Goal: Task Accomplishment & Management: Manage account settings

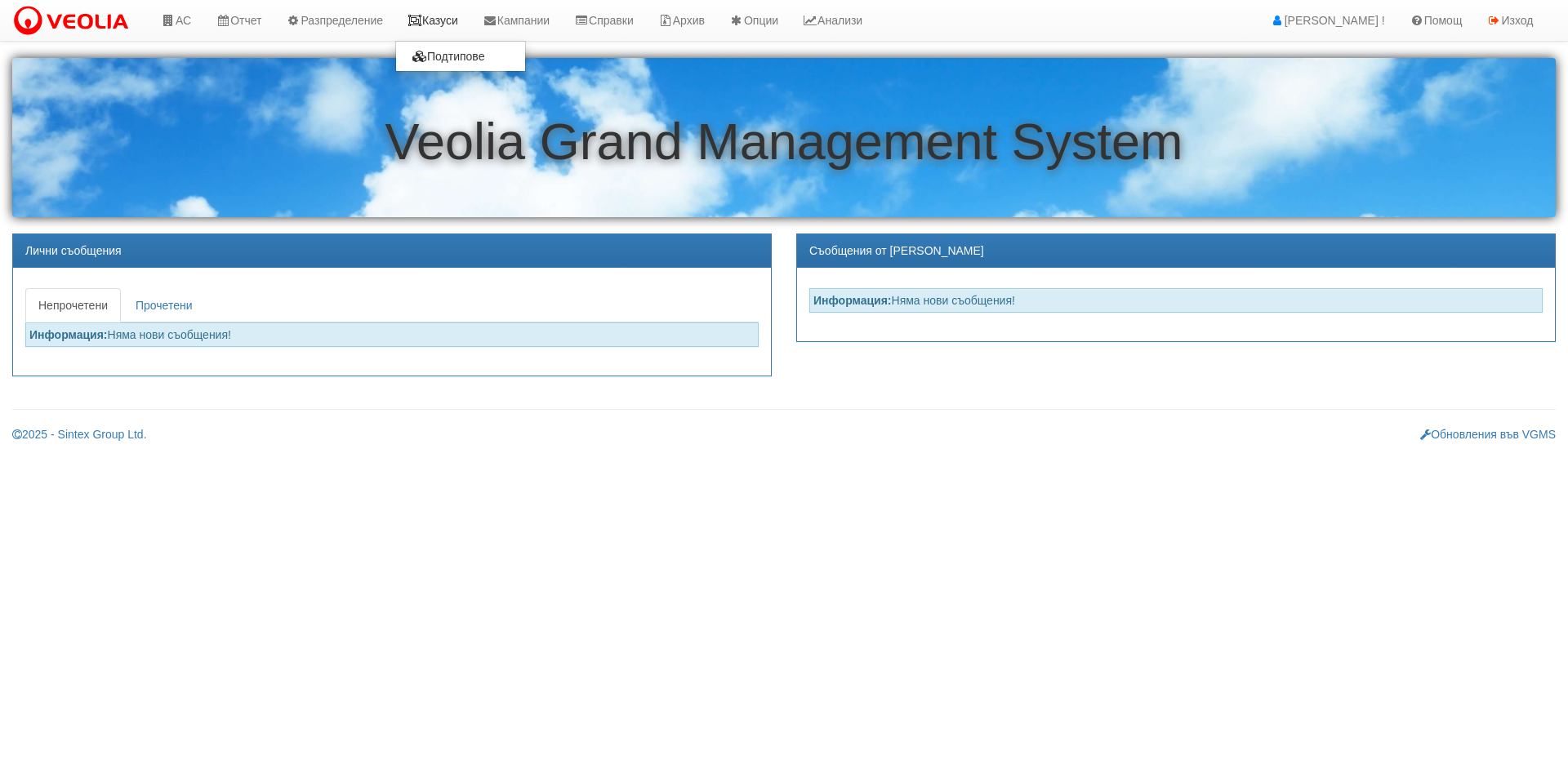
click at [456, 23] on link "Казуси" at bounding box center [432, 20] width 75 height 40
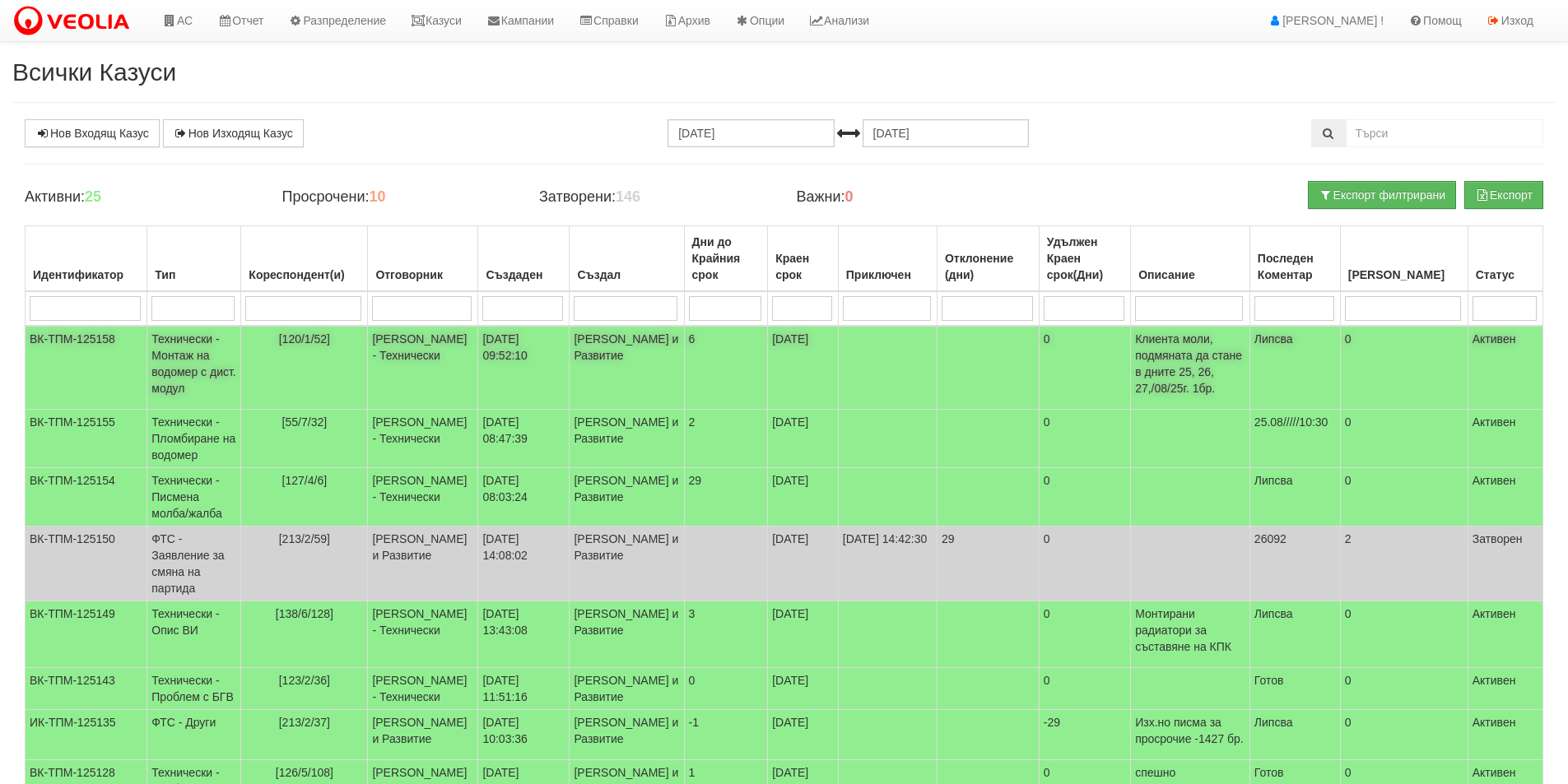
click at [807, 369] on td "29/08/2025" at bounding box center [804, 367] width 71 height 84
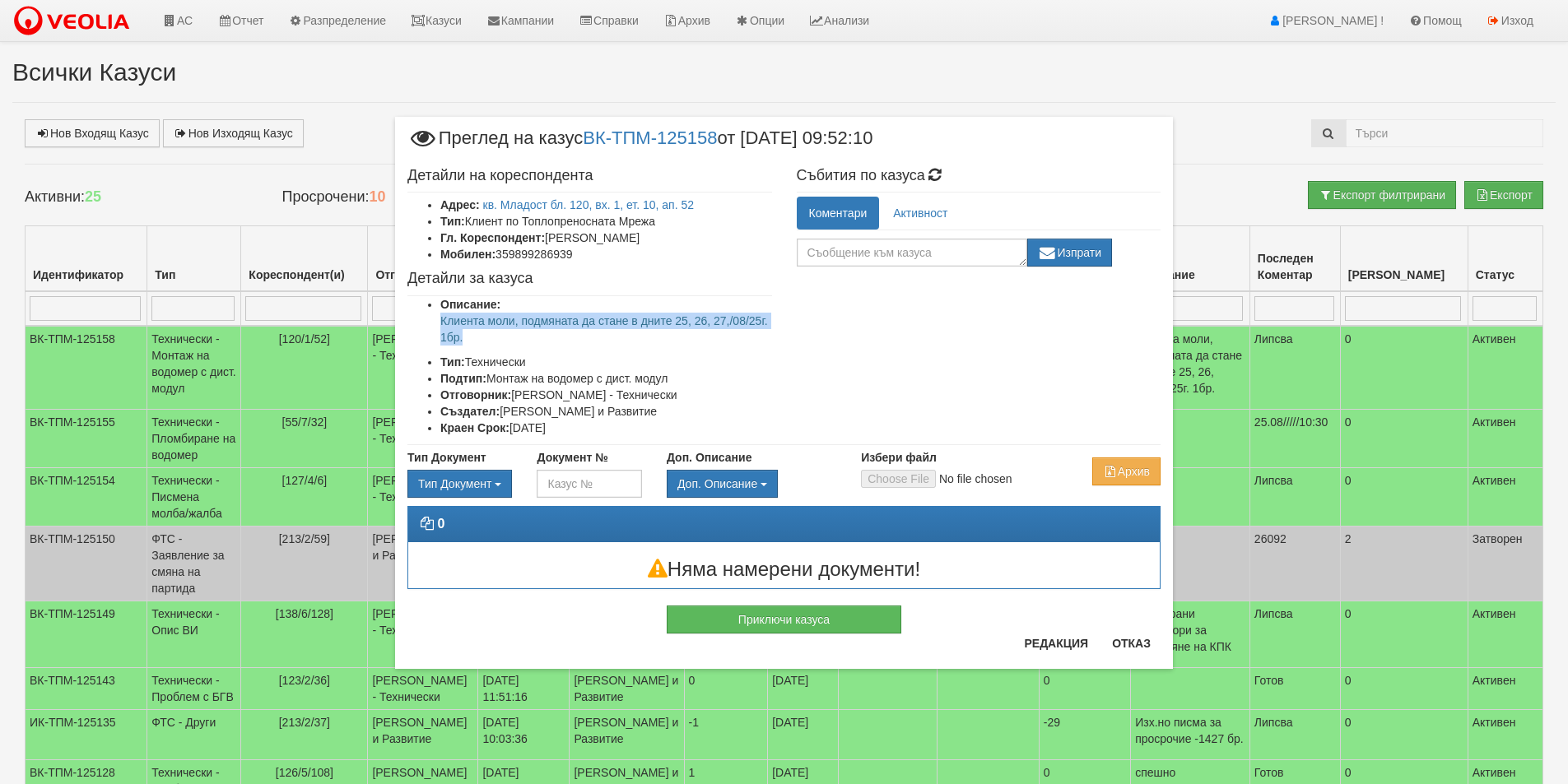
drag, startPoint x: 460, startPoint y: 336, endPoint x: 412, endPoint y: 324, distance: 49.5
click at [412, 324] on ul "Описание: Клиента моли, подмяната да стане в дните 25, 26, 27,/08/25г. 1бр. Тип…" at bounding box center [590, 366] width 365 height 140
copy p "Клиента моли, подмяната да стане в дните 25, 26, 27,/08/25г. 1бр."
click at [1121, 634] on div "Приключи казуса" at bounding box center [784, 611] width 778 height 44
click at [1125, 637] on button "Отказ" at bounding box center [1131, 643] width 58 height 26
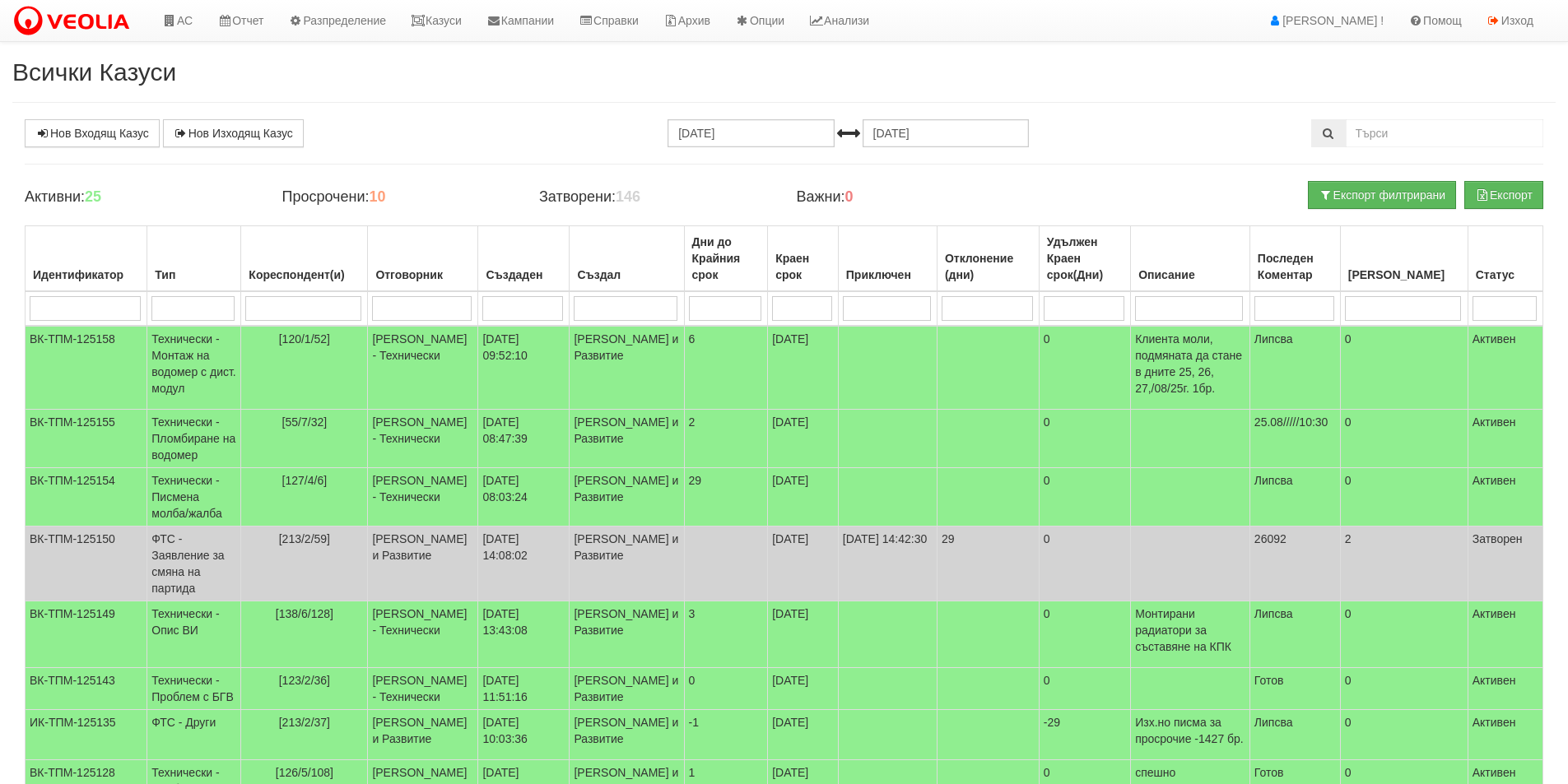
click at [298, 309] on input "search" at bounding box center [302, 308] width 116 height 24
click at [456, 294] on td at bounding box center [423, 308] width 110 height 35
click at [456, 300] on input "search" at bounding box center [421, 308] width 100 height 24
type input "мигл"
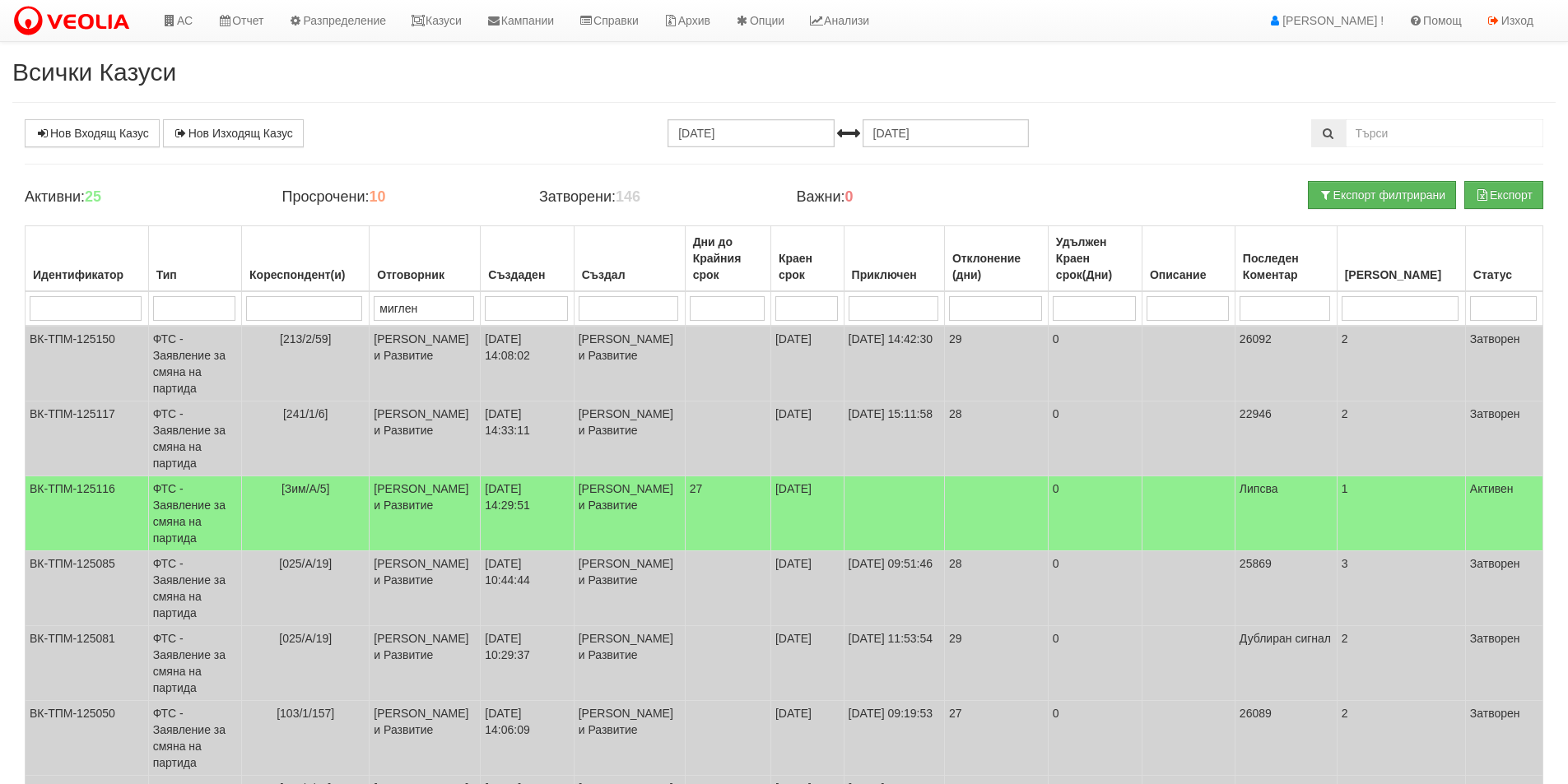
type input "миглена"
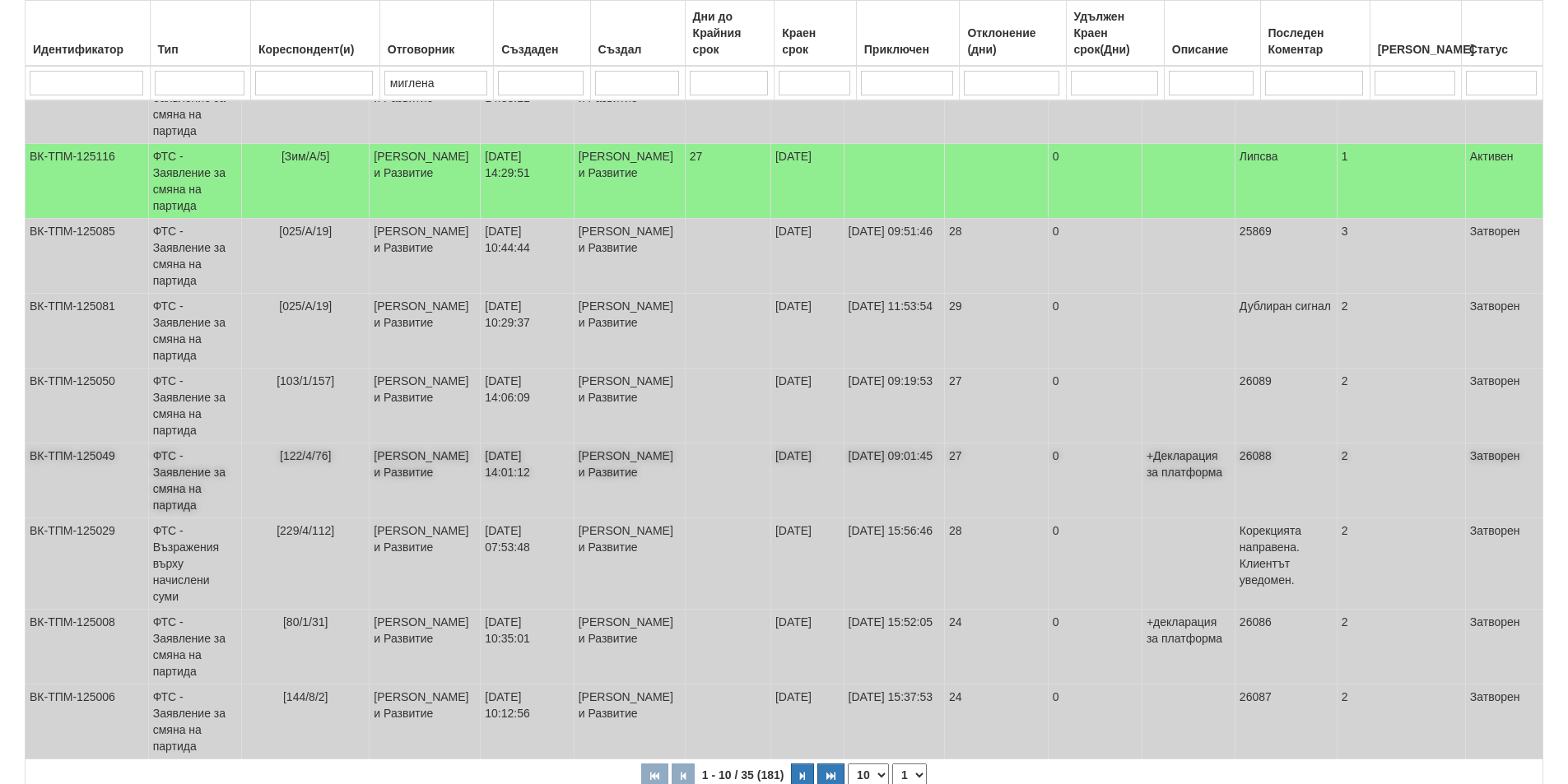
scroll to position [387, 0]
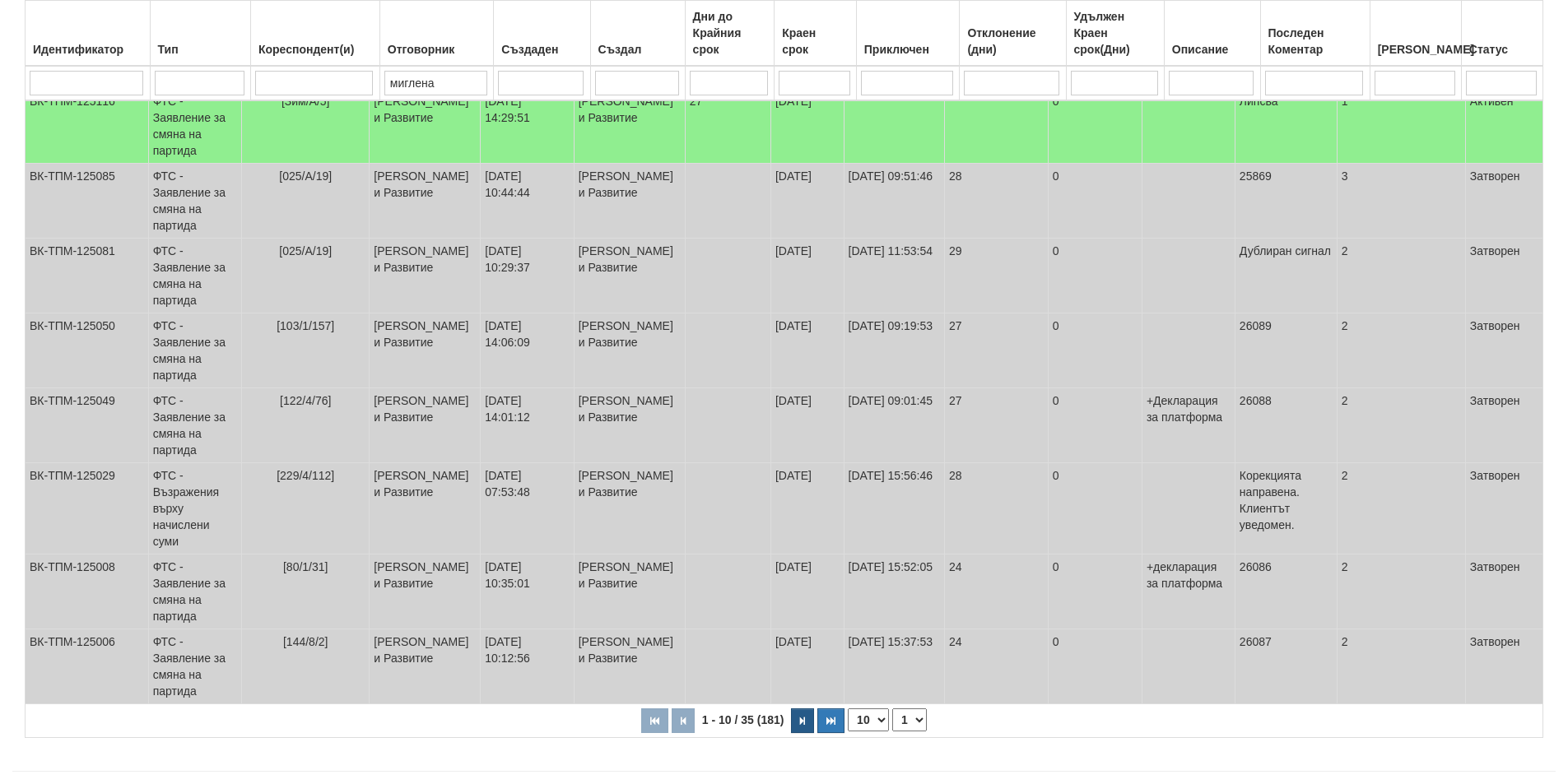
type input "миглена"
click at [803, 716] on icon "button" at bounding box center [803, 721] width 5 height 9
select select "2"
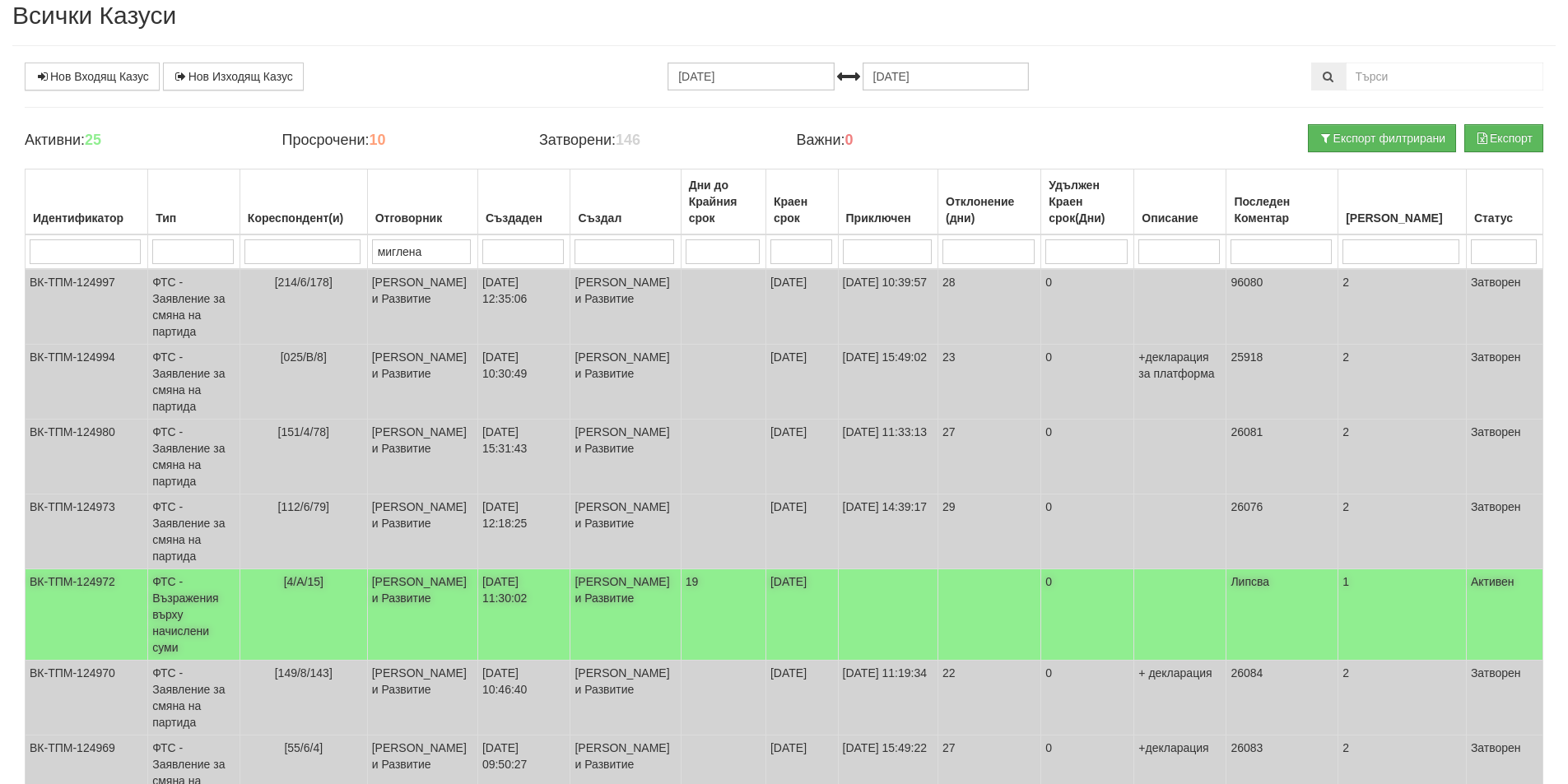
scroll to position [0, 0]
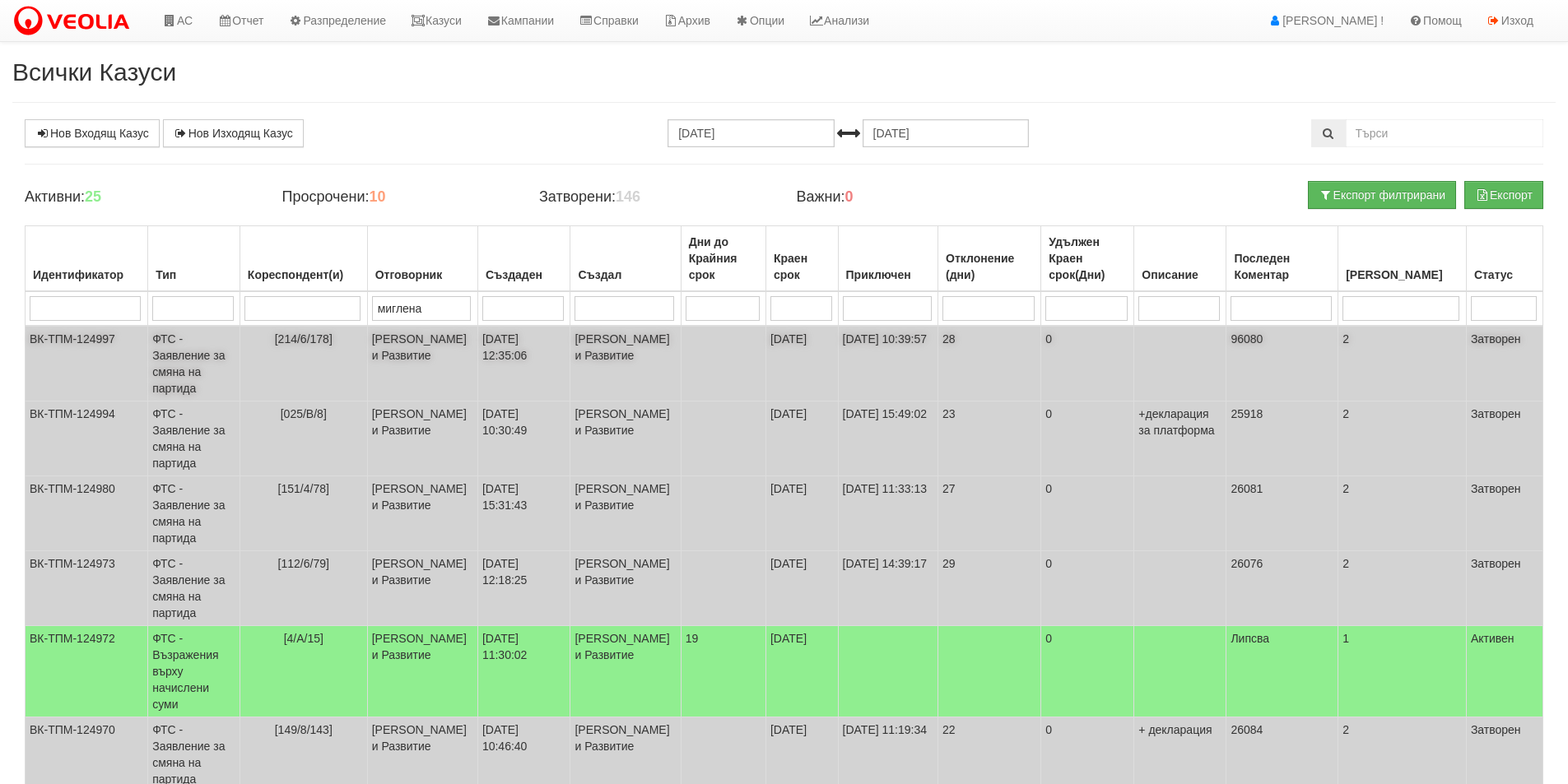
click at [713, 346] on td at bounding box center [724, 363] width 85 height 76
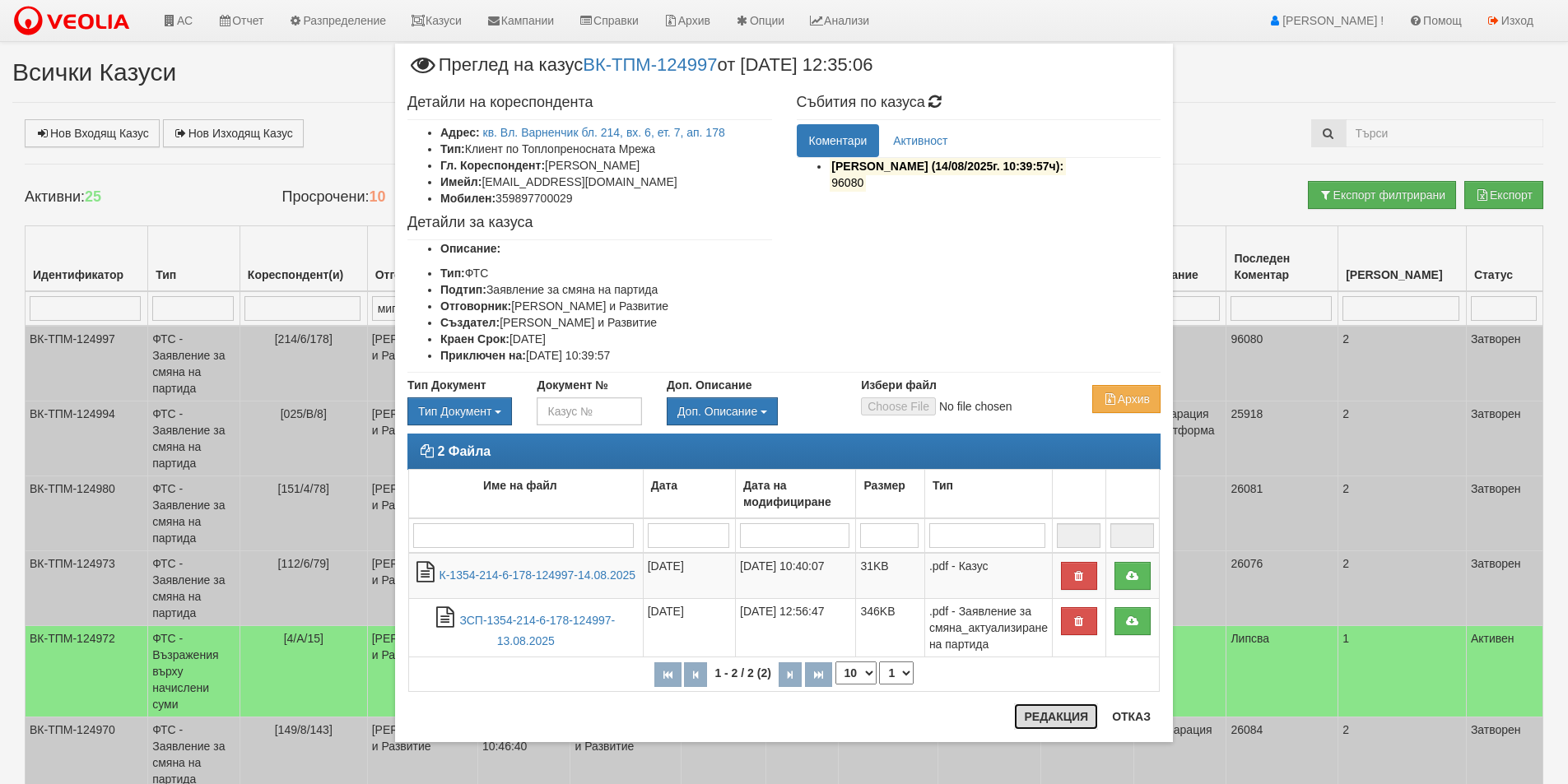
click at [1060, 724] on button "Редакция" at bounding box center [1056, 716] width 84 height 26
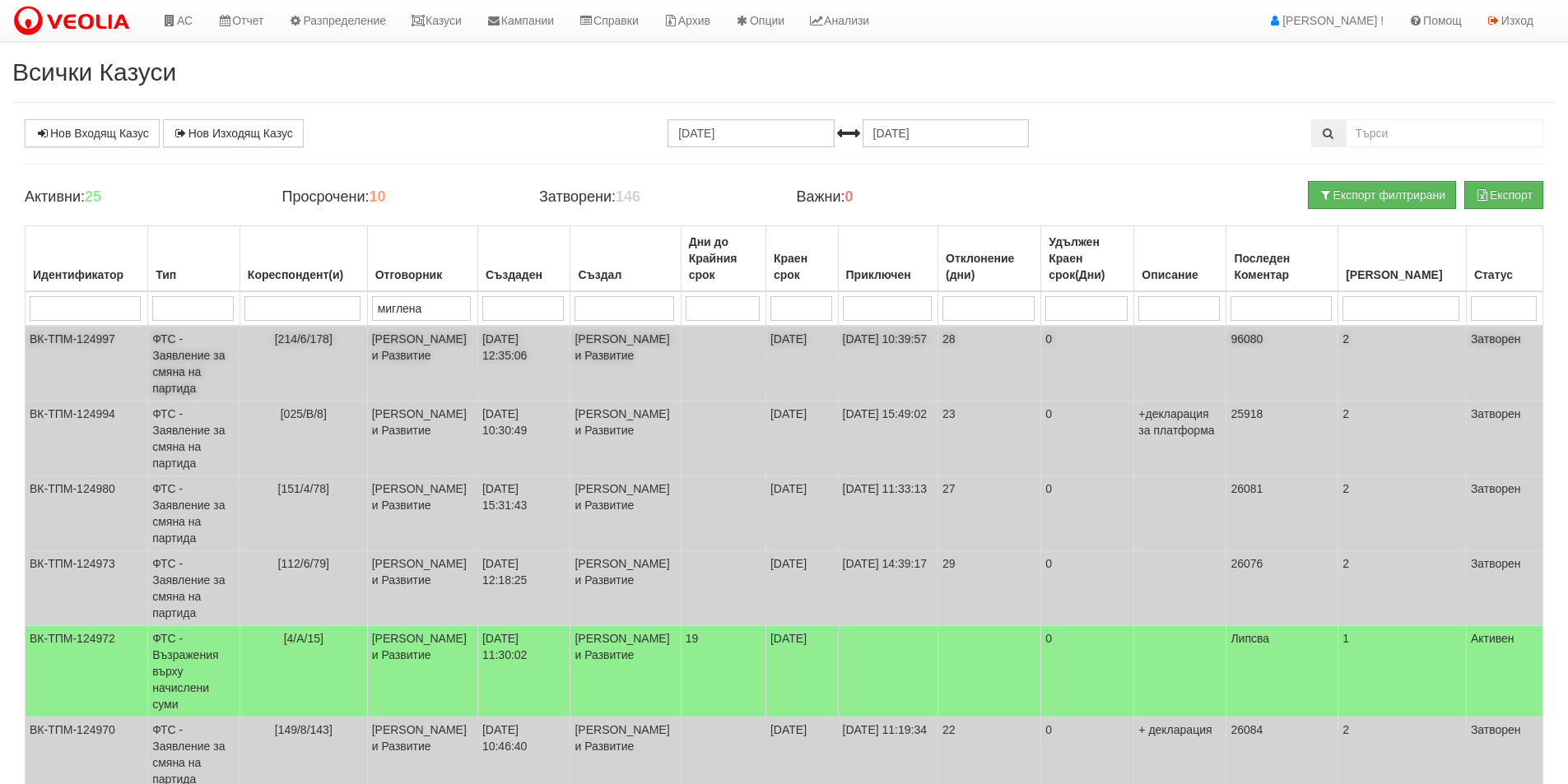
click at [1263, 335] on span "96080" at bounding box center [1247, 339] width 32 height 13
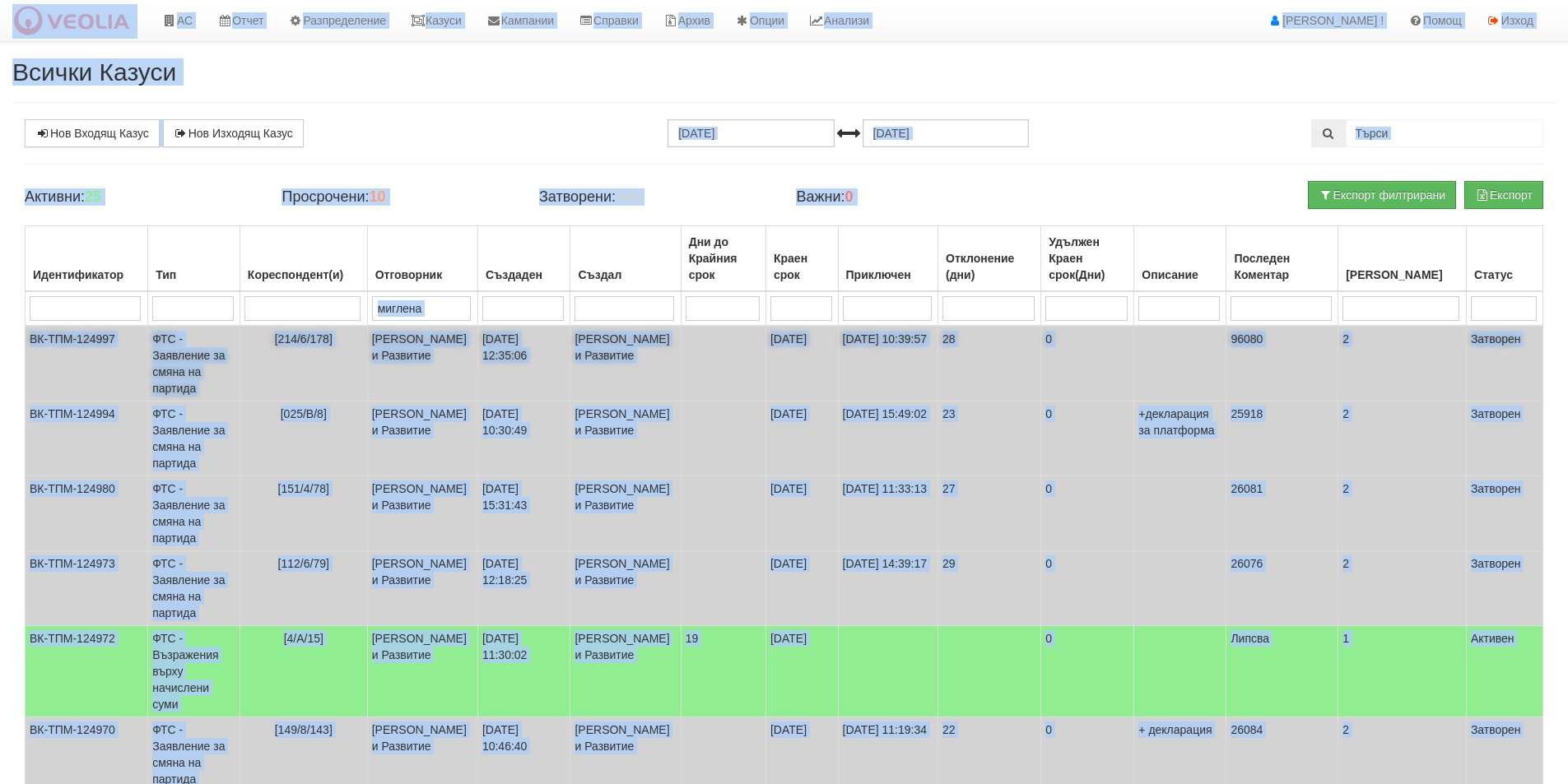
click at [1285, 335] on body "АС Отчет Настройки Период Глобални Параметри Сваляне Отчетни Карти Нулиране УДР" at bounding box center [784, 604] width 1568 height 1209
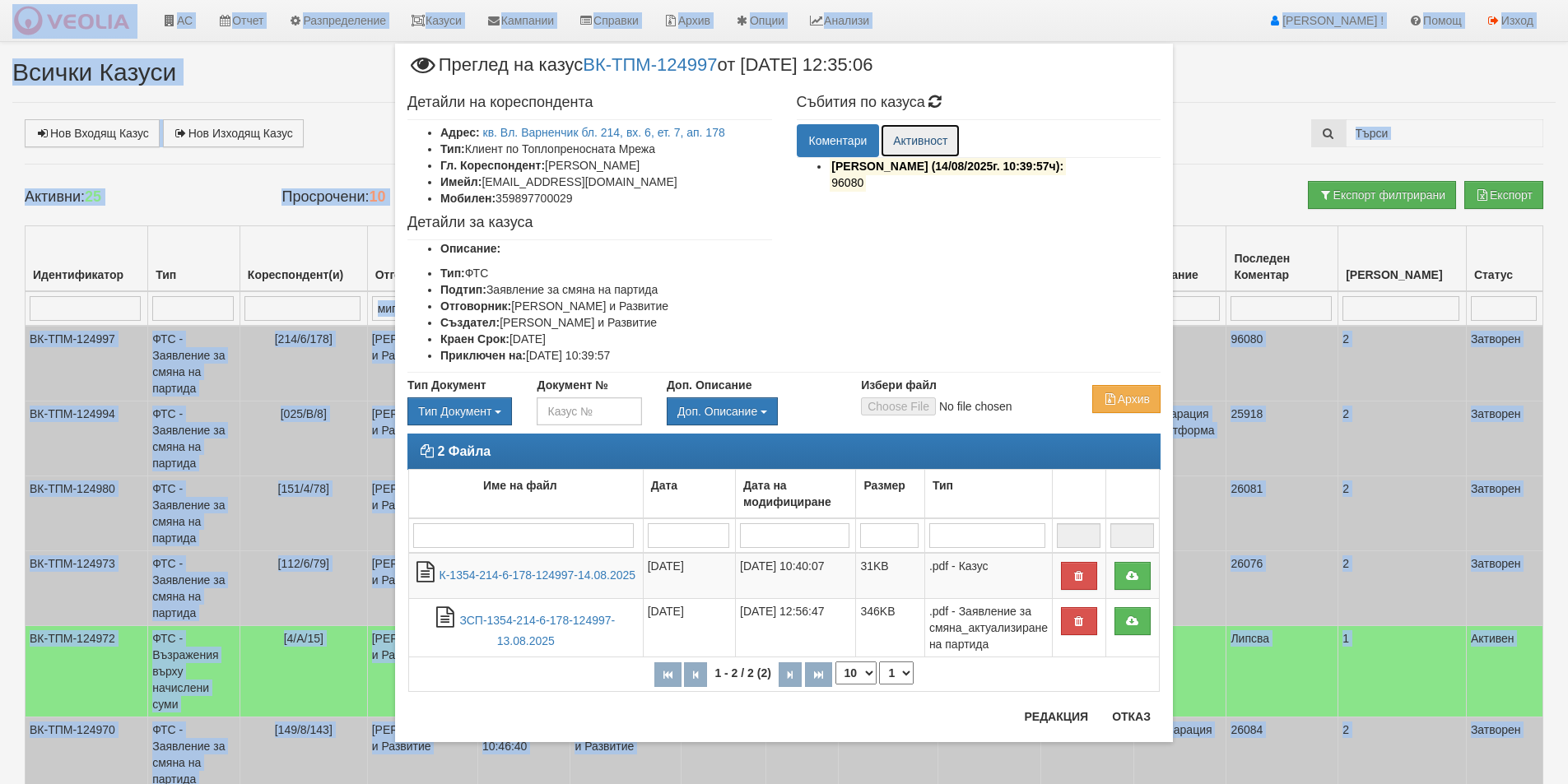
click at [905, 143] on link "Активност" at bounding box center [920, 141] width 79 height 33
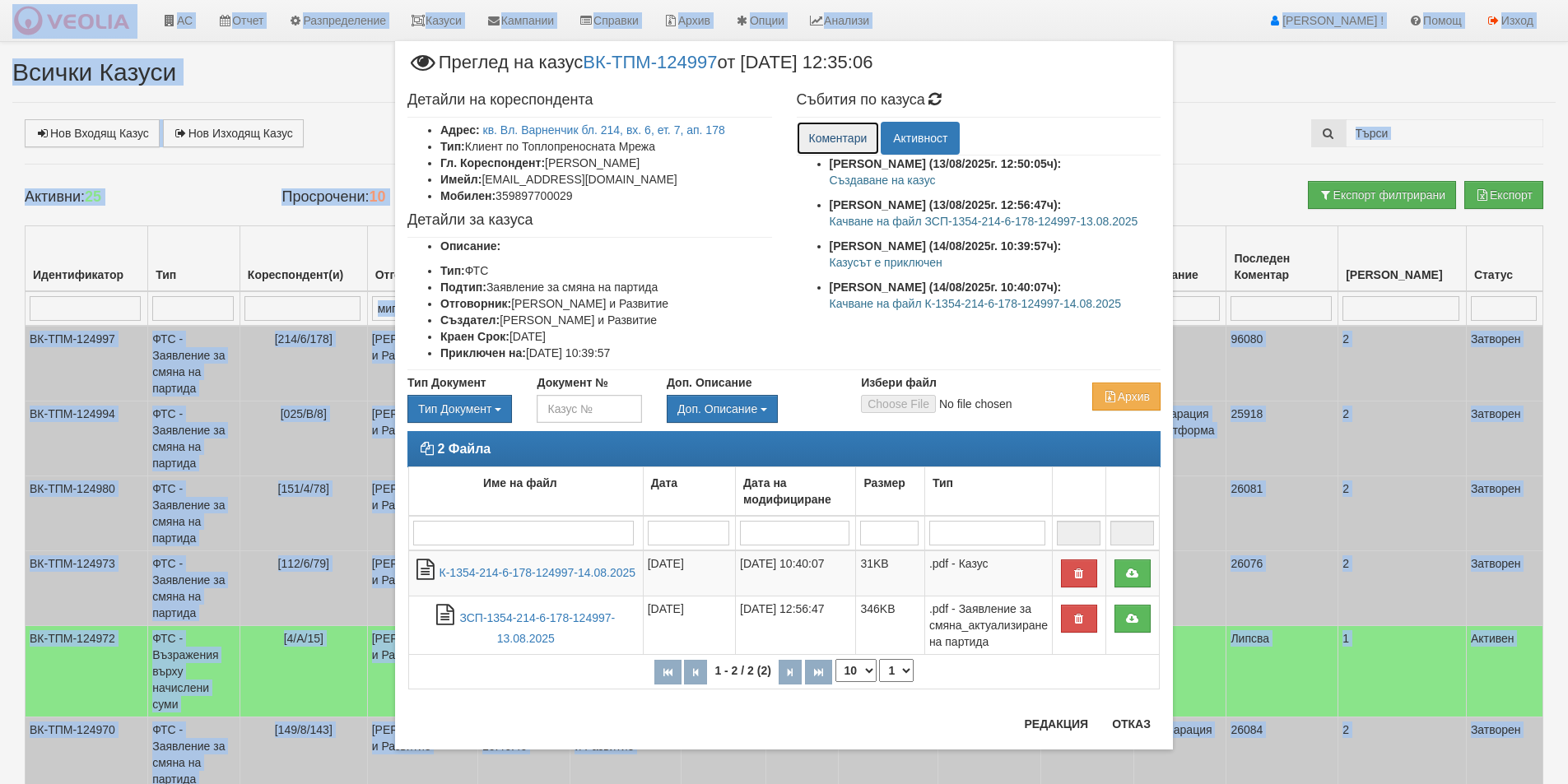
click at [868, 140] on link "Коментари" at bounding box center [838, 138] width 83 height 33
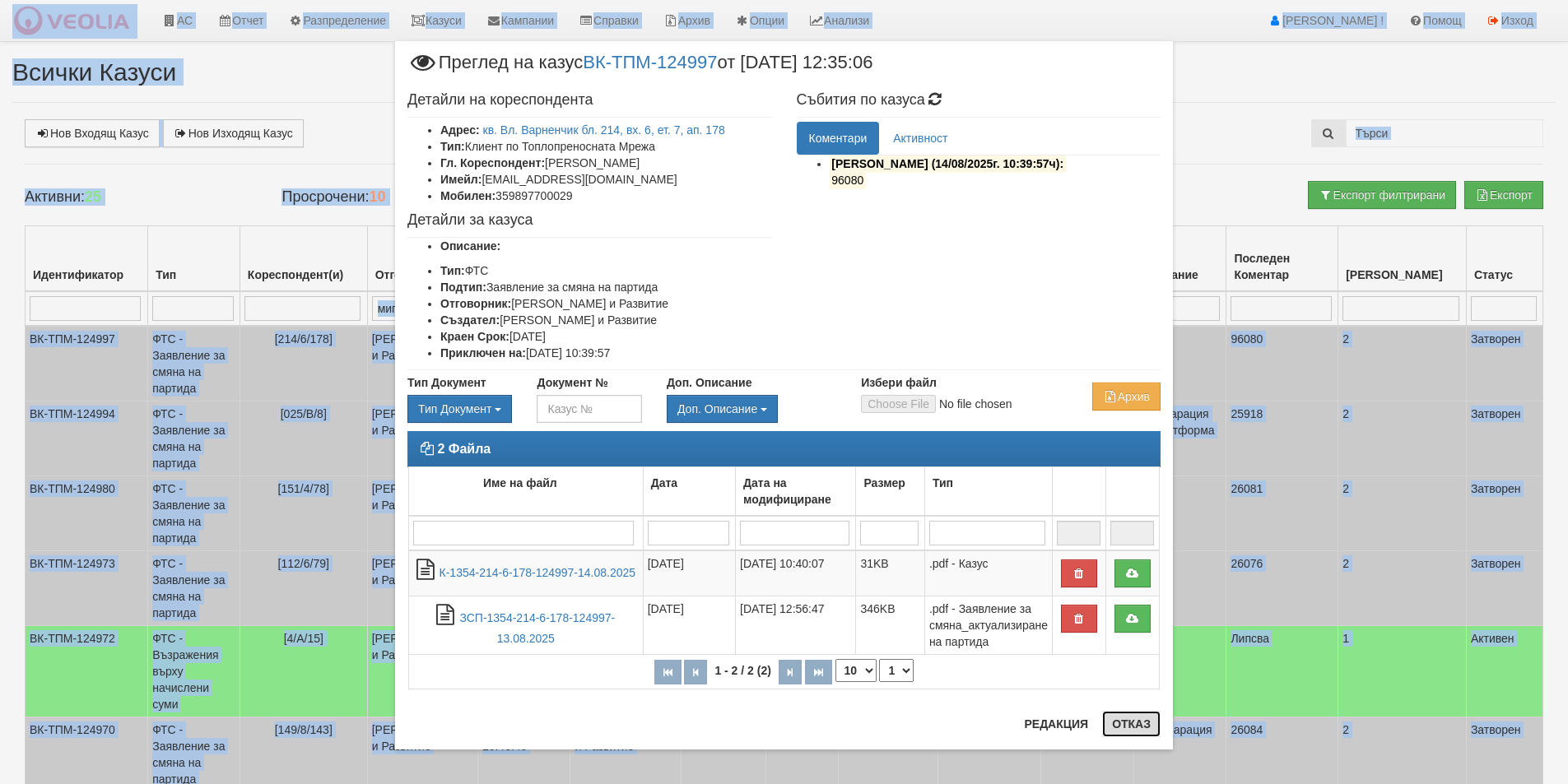
click at [1135, 727] on button "Отказ" at bounding box center [1131, 724] width 58 height 26
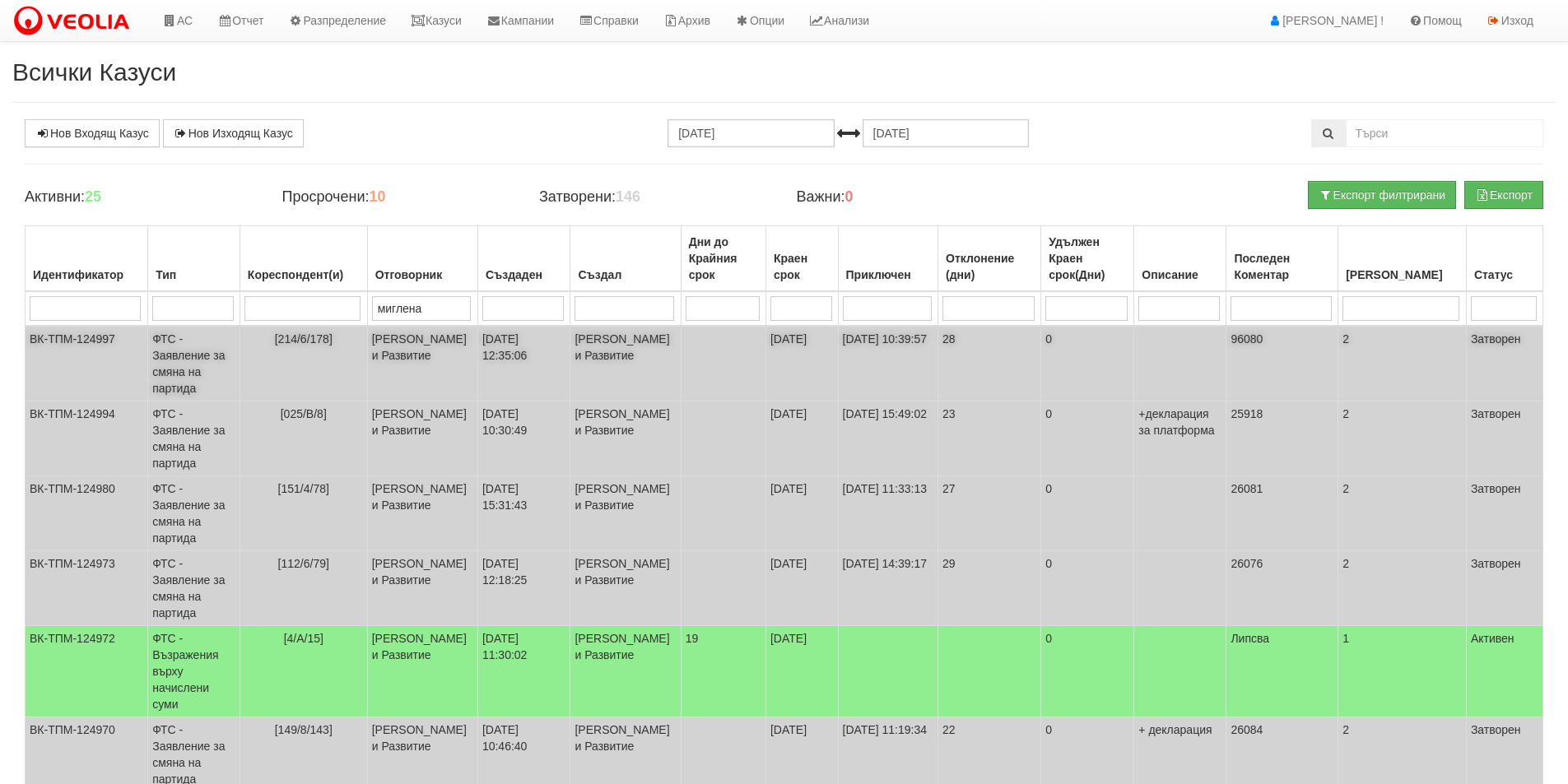
click at [811, 361] on td "[DATE]" at bounding box center [801, 363] width 72 height 76
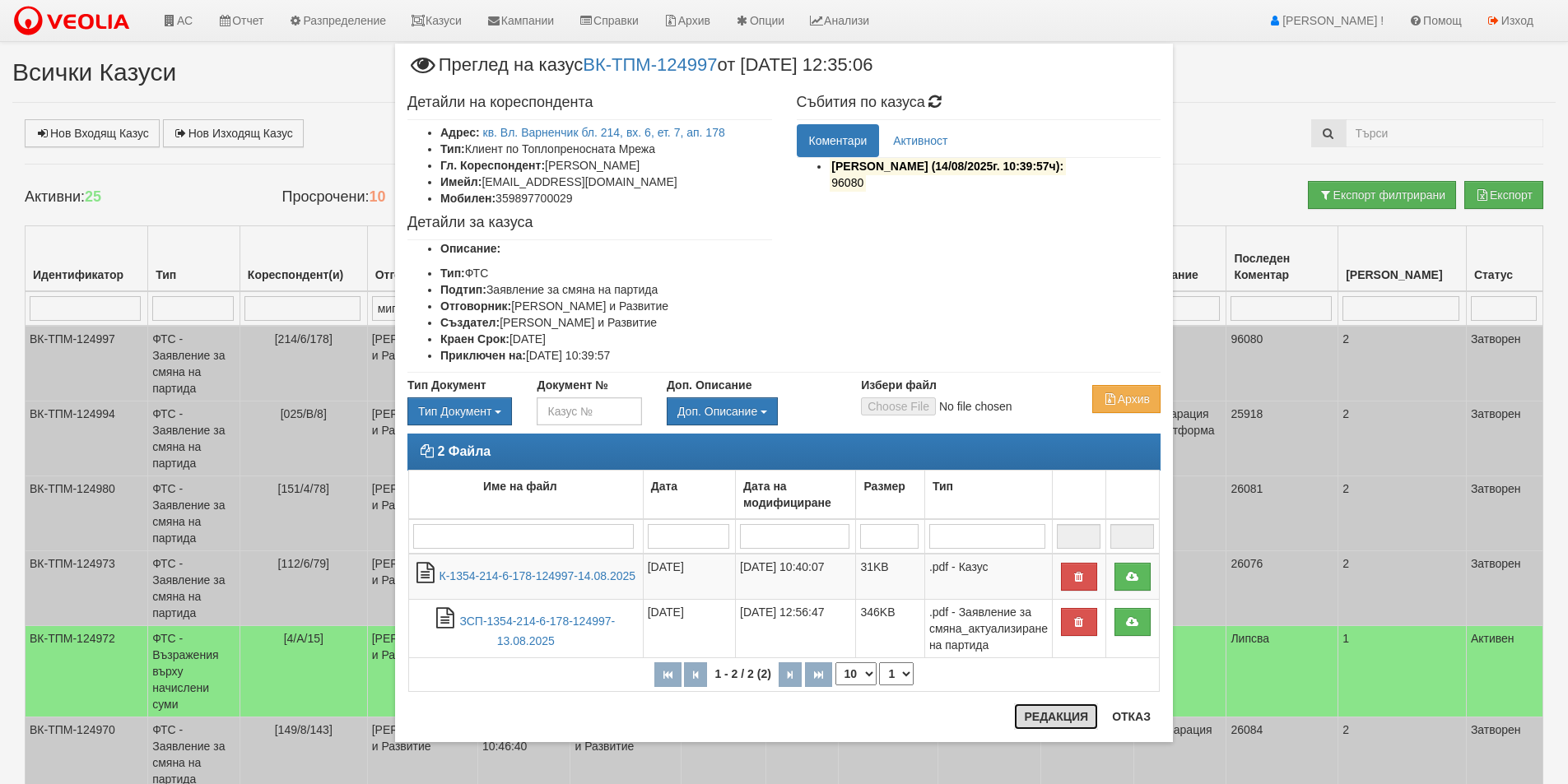
click at [1055, 717] on button "Редакция" at bounding box center [1056, 716] width 84 height 26
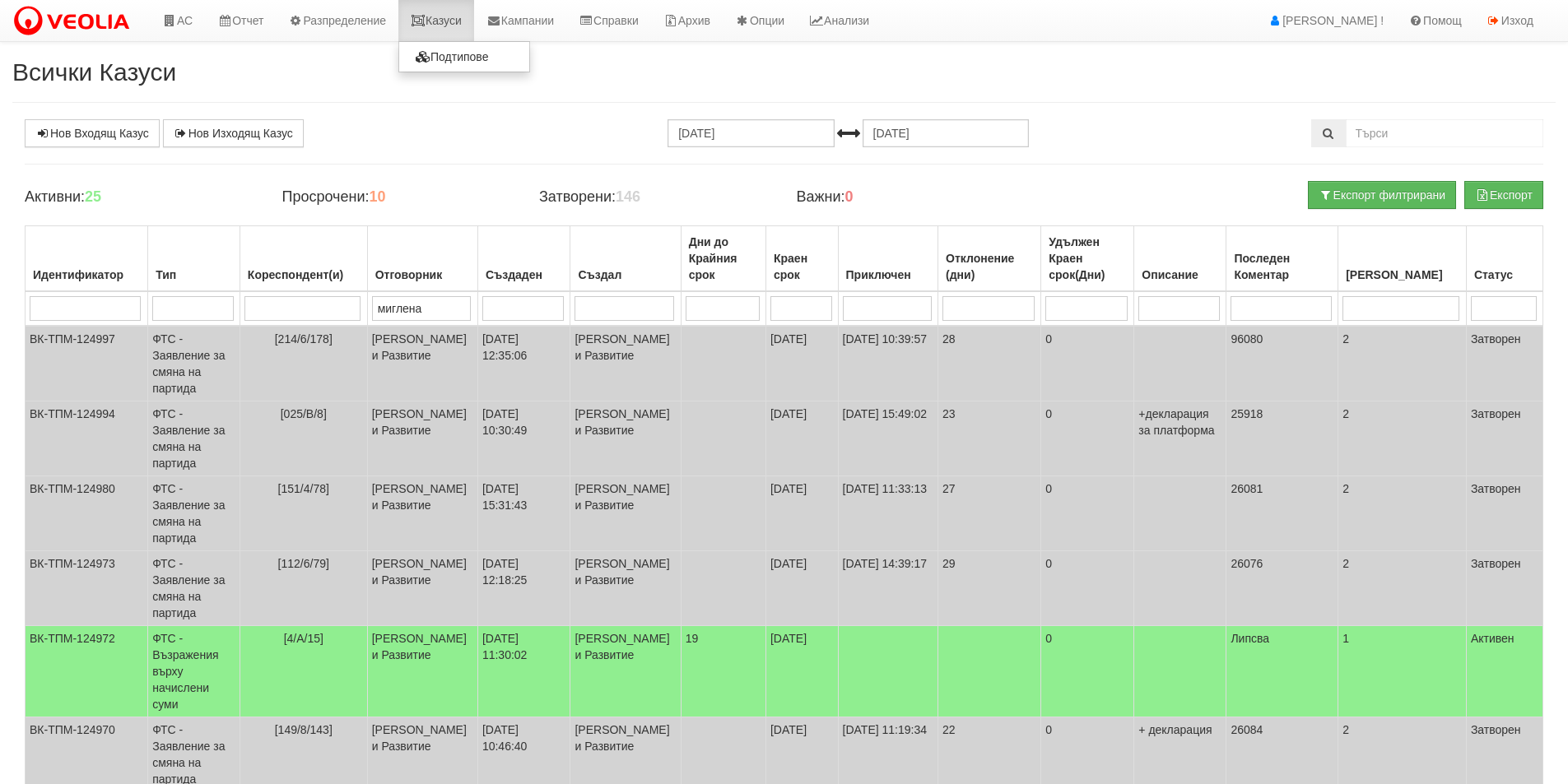
click at [453, 13] on link "Казуси" at bounding box center [436, 20] width 76 height 41
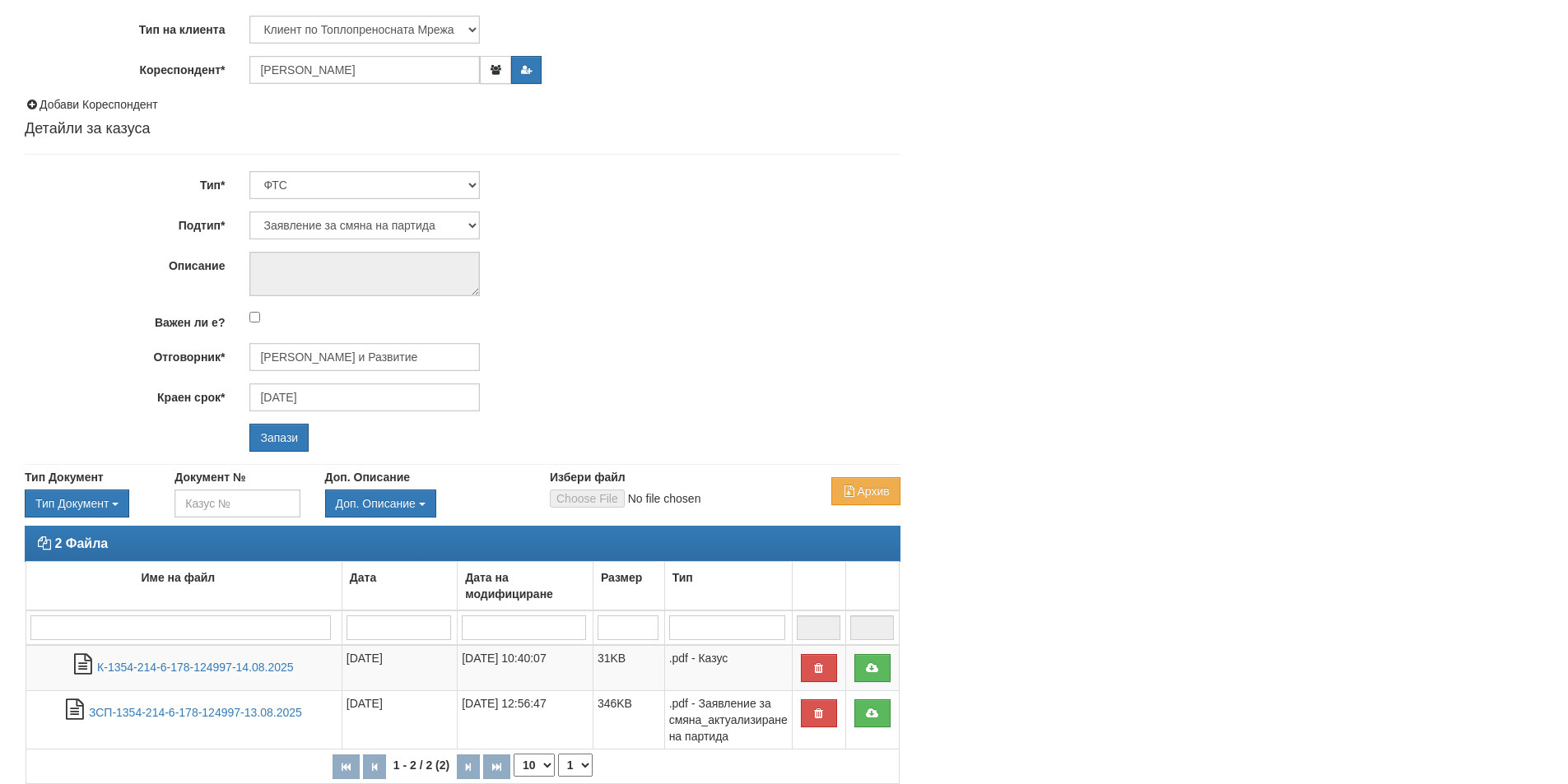
scroll to position [93, 0]
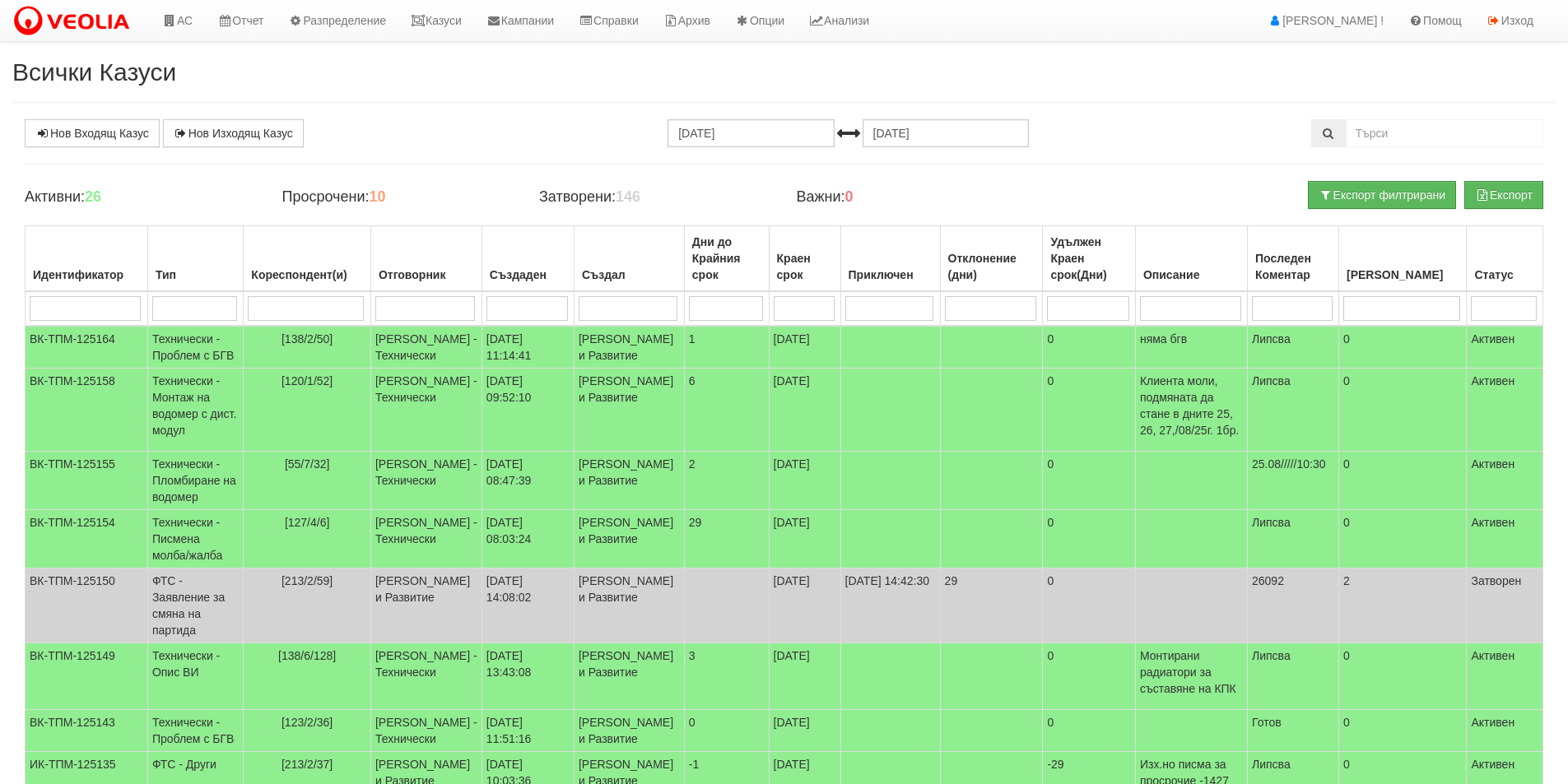
click at [527, 119] on div "Нов Входящ Казус Нов Изходящ Казус 22.07.2025 22.08.2025" at bounding box center [784, 133] width 1544 height 28
click at [452, 21] on link "Казуси" at bounding box center [436, 20] width 76 height 41
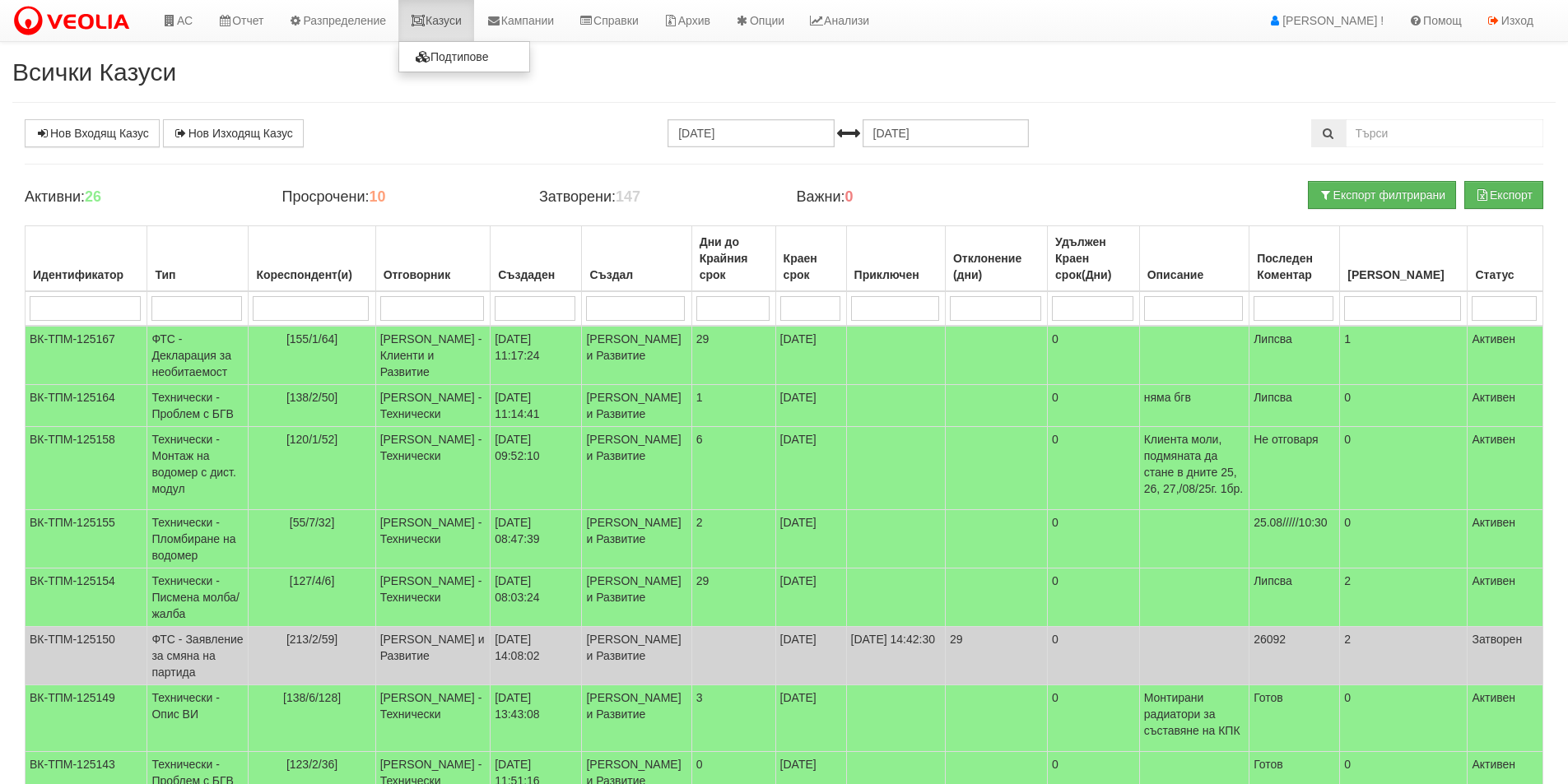
click at [454, 23] on link "Казуси" at bounding box center [436, 20] width 76 height 41
